Goal: Complete application form

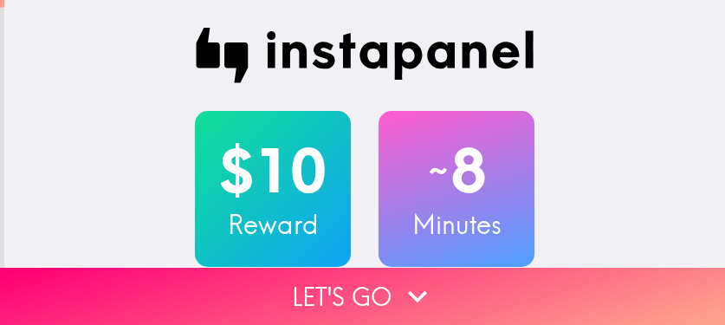
scroll to position [87, 0]
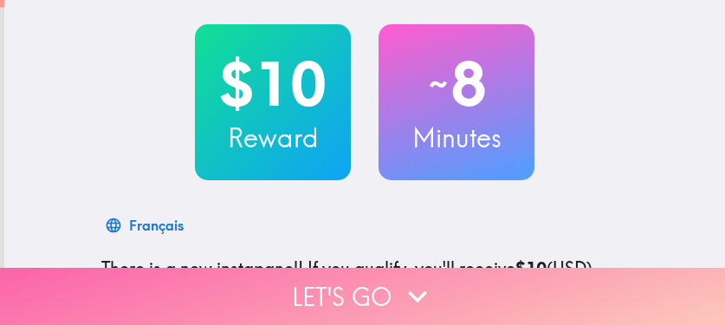
drag, startPoint x: 0, startPoint y: 0, endPoint x: 552, endPoint y: 283, distance: 620.3
click at [552, 283] on button "Let's go" at bounding box center [362, 296] width 725 height 57
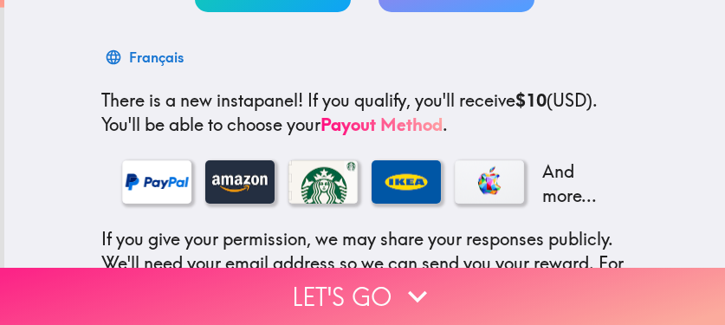
scroll to position [0, 0]
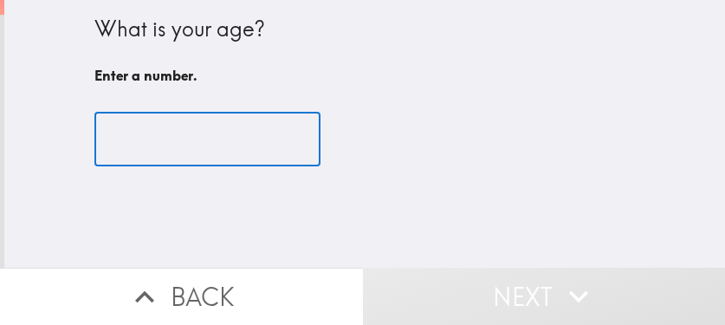
click at [133, 143] on input "number" at bounding box center [207, 140] width 226 height 54
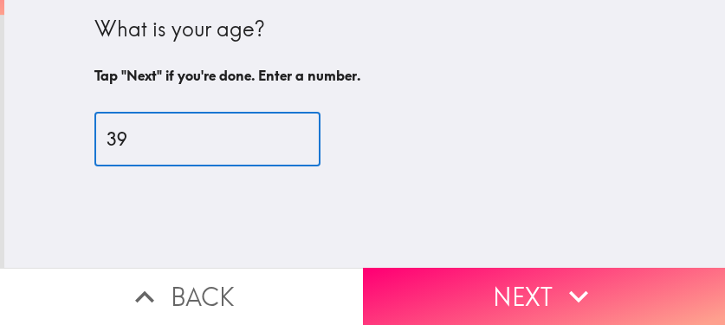
type input "39"
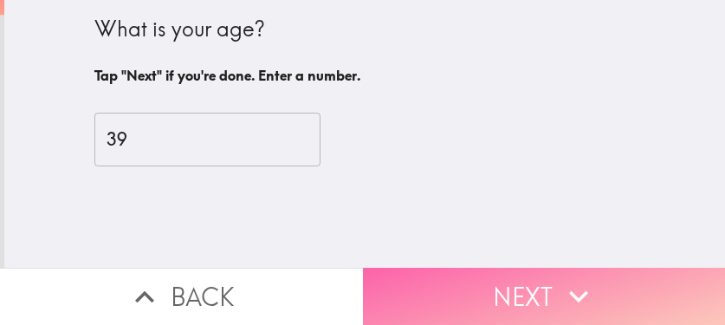
click at [513, 273] on button "Next" at bounding box center [544, 296] width 363 height 57
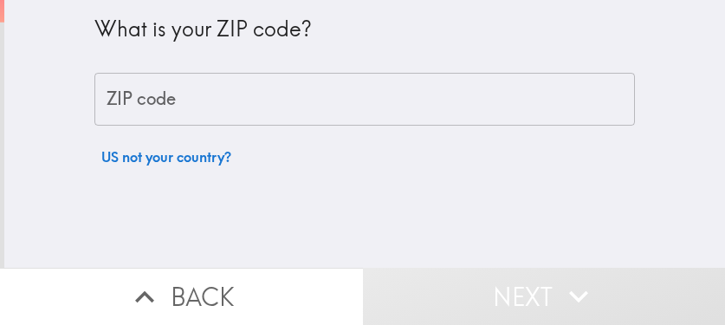
click at [426, 108] on input "ZIP code" at bounding box center [364, 100] width 541 height 54
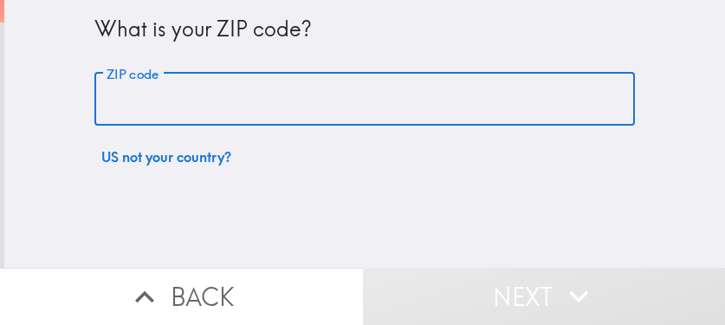
paste input "33621"
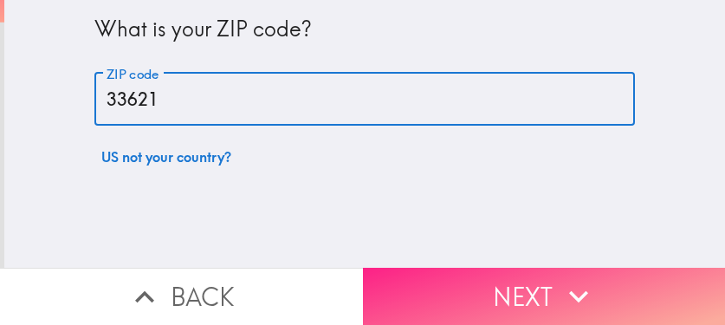
type input "33621"
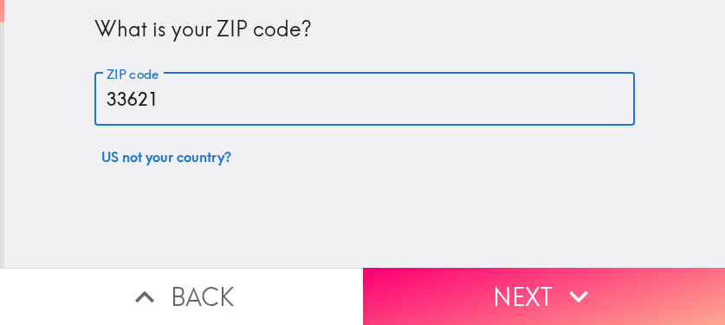
click at [546, 292] on button "Next" at bounding box center [544, 296] width 363 height 57
